Goal: Transaction & Acquisition: Download file/media

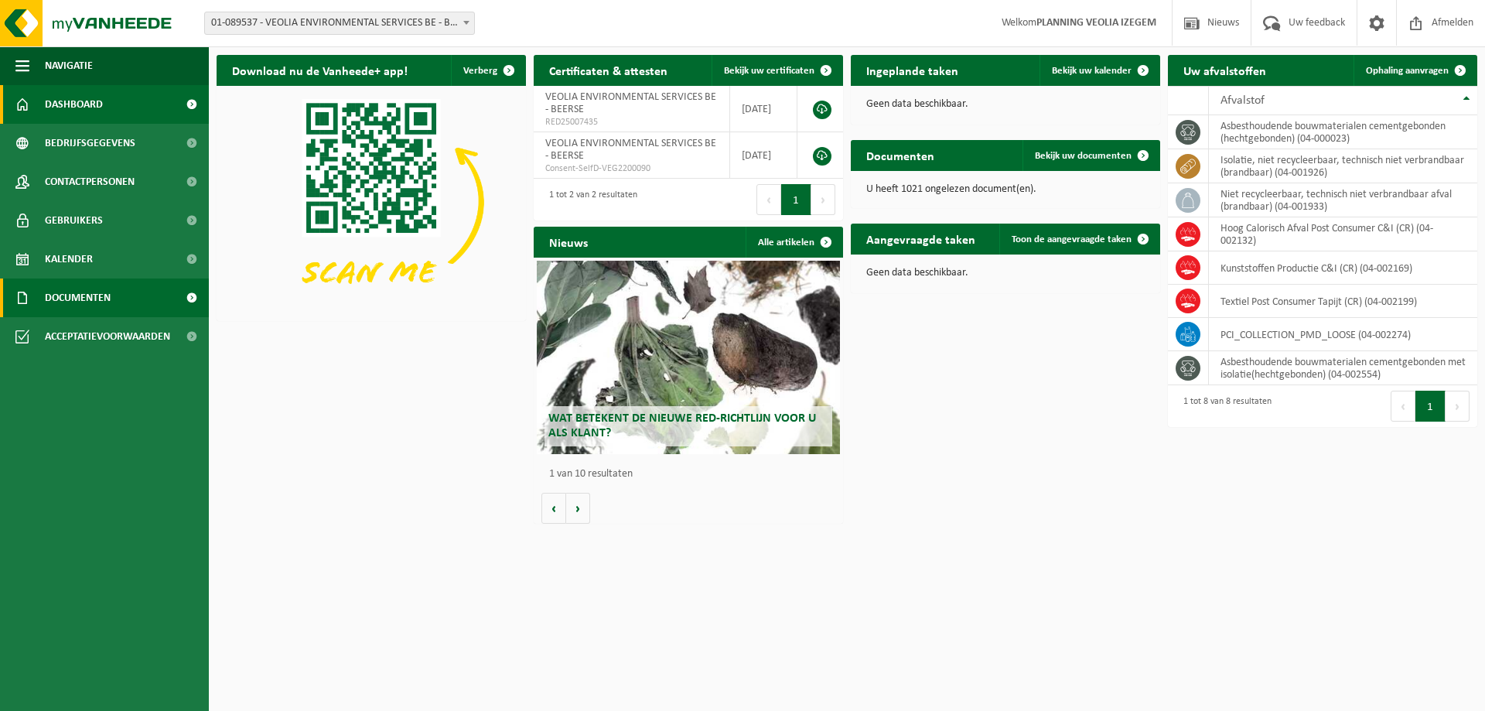
click at [124, 305] on link "Documenten" at bounding box center [104, 297] width 209 height 39
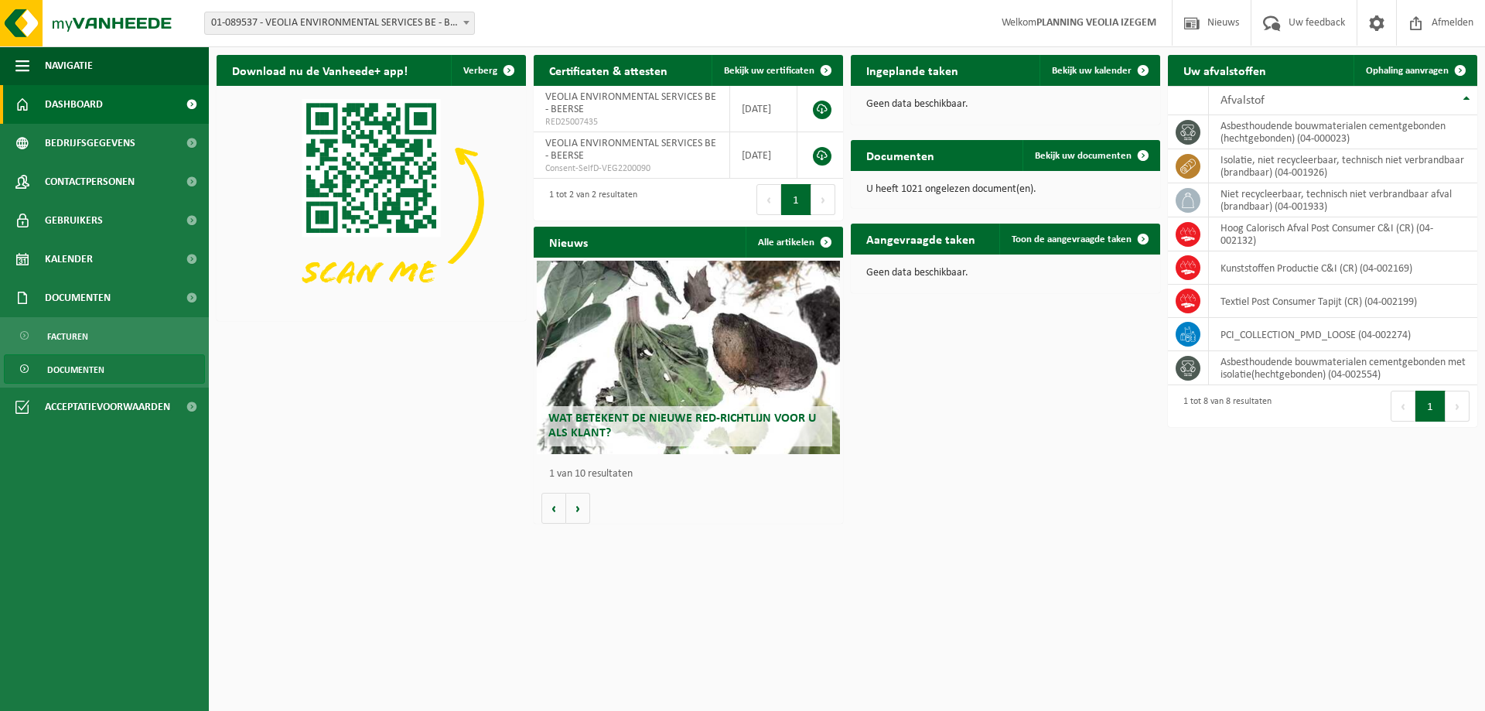
click at [68, 372] on span "Documenten" at bounding box center [75, 369] width 57 height 29
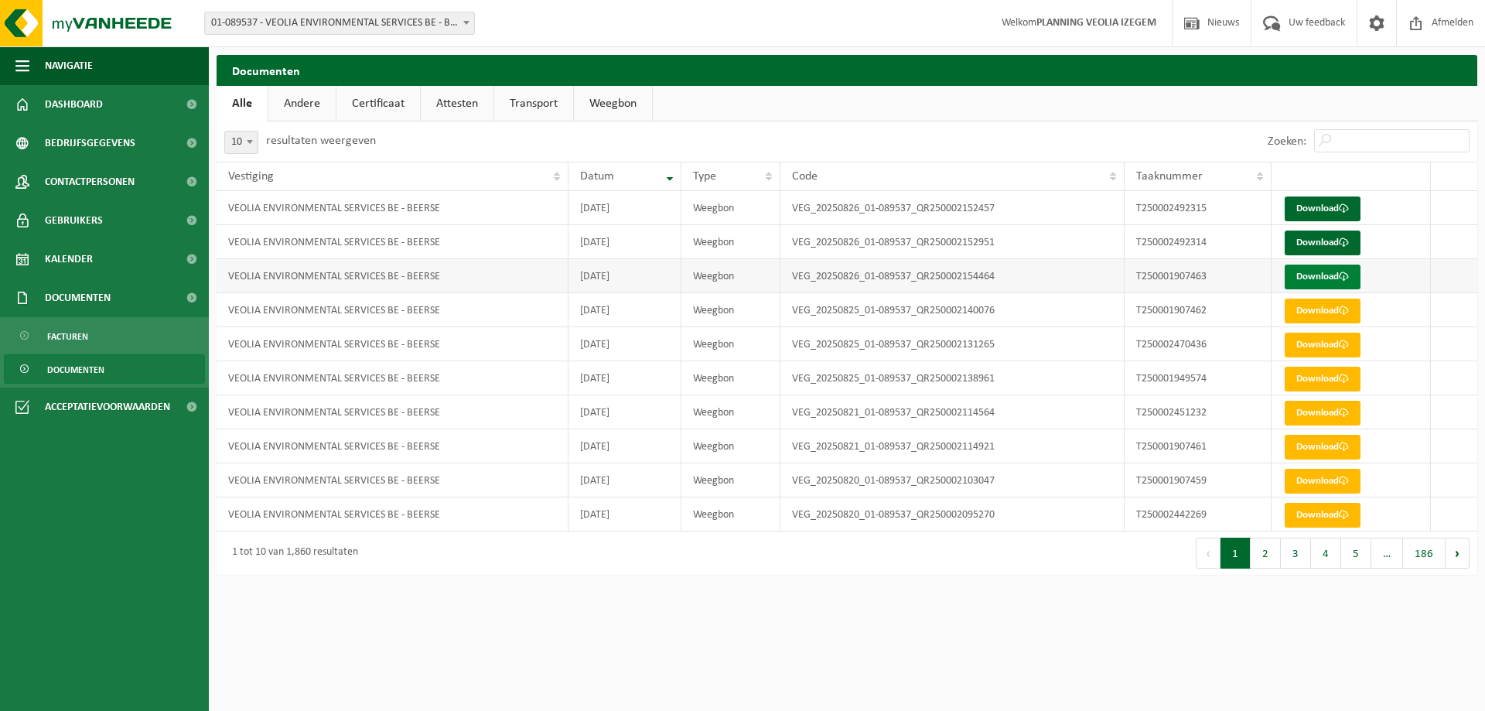
click at [1313, 279] on link "Download" at bounding box center [1322, 276] width 76 height 25
click at [1342, 242] on span at bounding box center [1344, 242] width 10 height 10
click at [1317, 280] on link "Download" at bounding box center [1322, 276] width 76 height 25
click at [1328, 203] on link "Download" at bounding box center [1322, 208] width 76 height 25
